Goal: Navigation & Orientation: Understand site structure

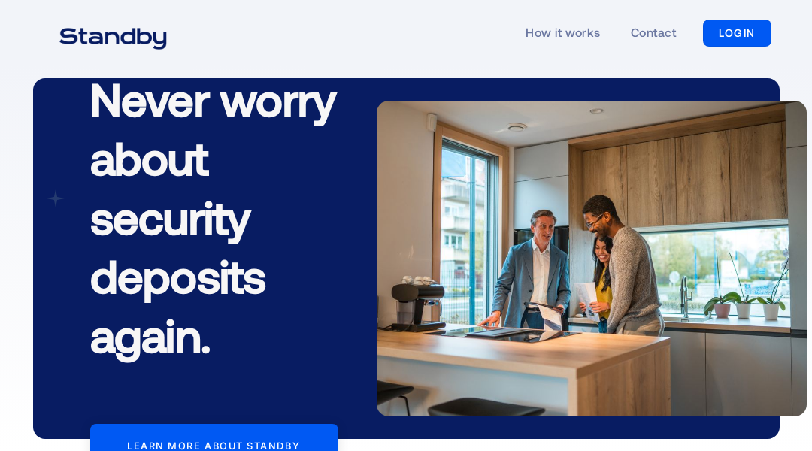
scroll to position [4623, 0]
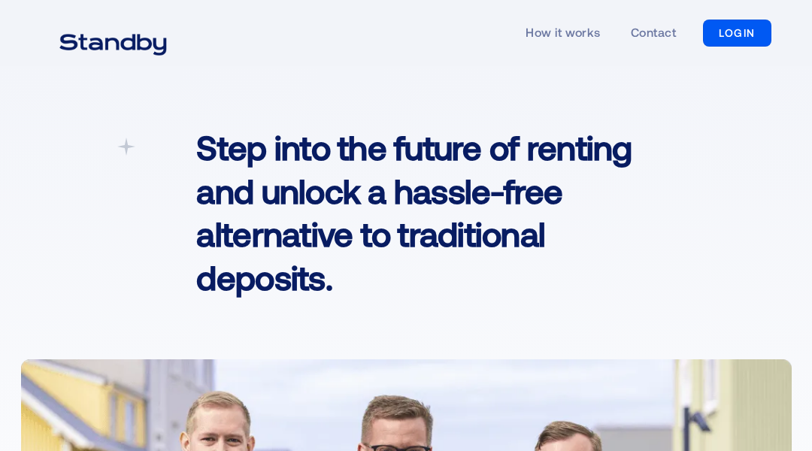
scroll to position [5881, 0]
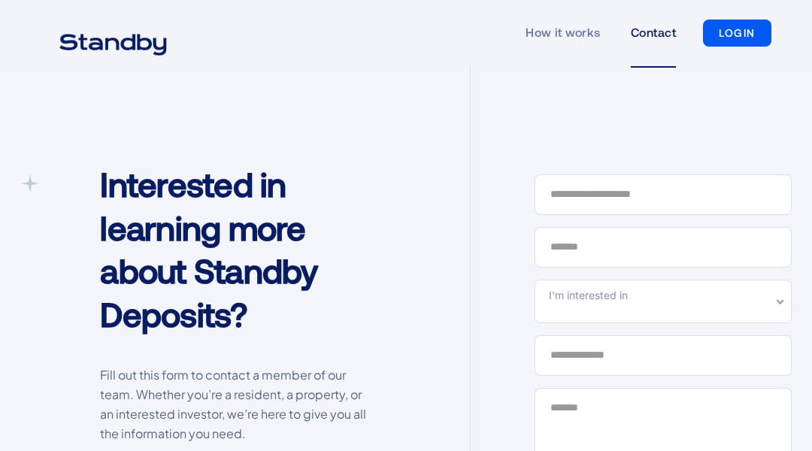
scroll to position [841, 0]
